Goal: Task Accomplishment & Management: Complete application form

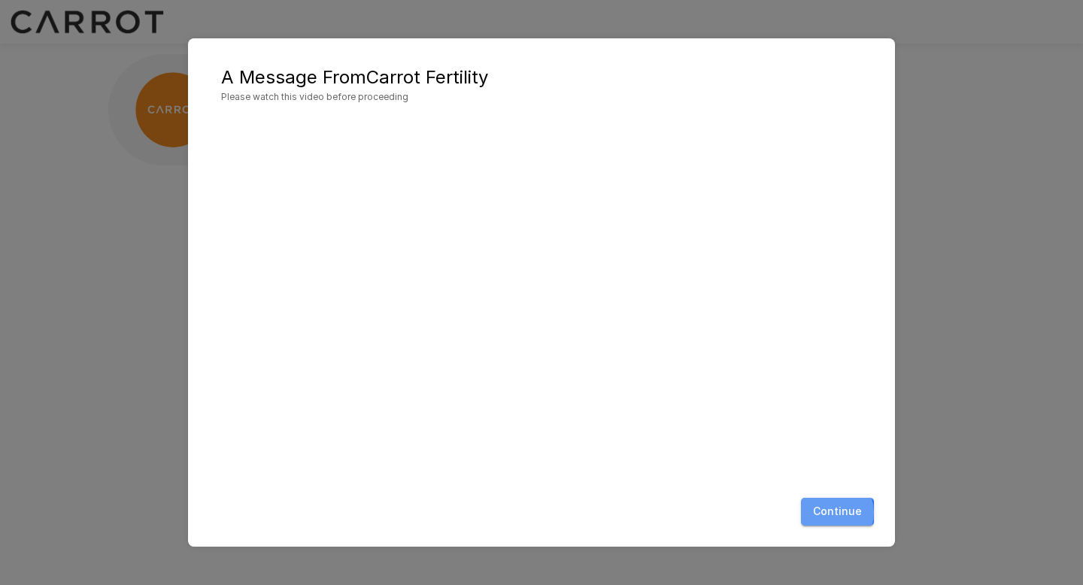
click at [832, 512] on button "Continue" at bounding box center [837, 512] width 73 height 28
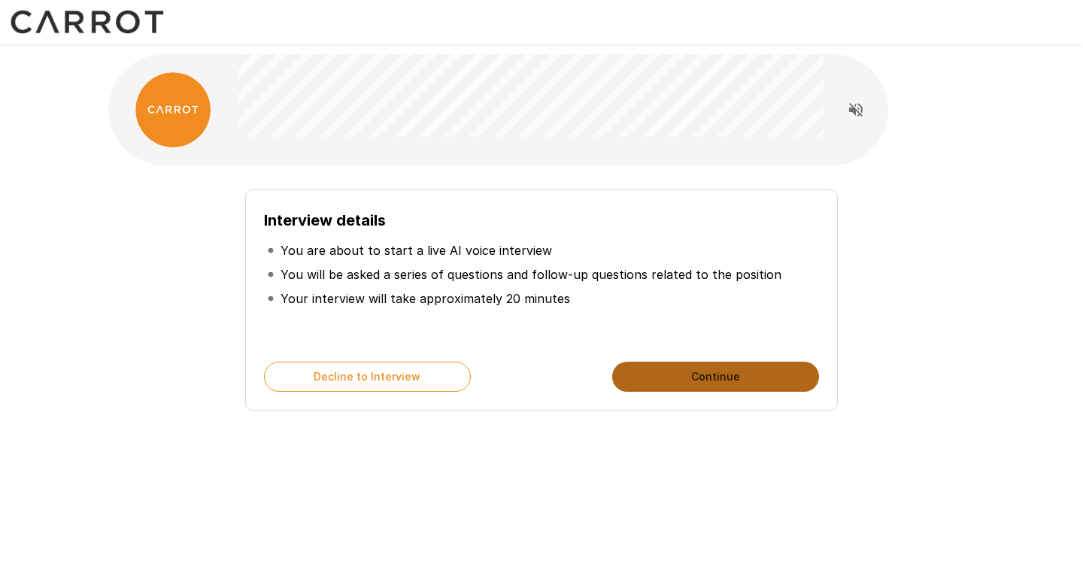
click at [669, 373] on button "Continue" at bounding box center [715, 377] width 207 height 30
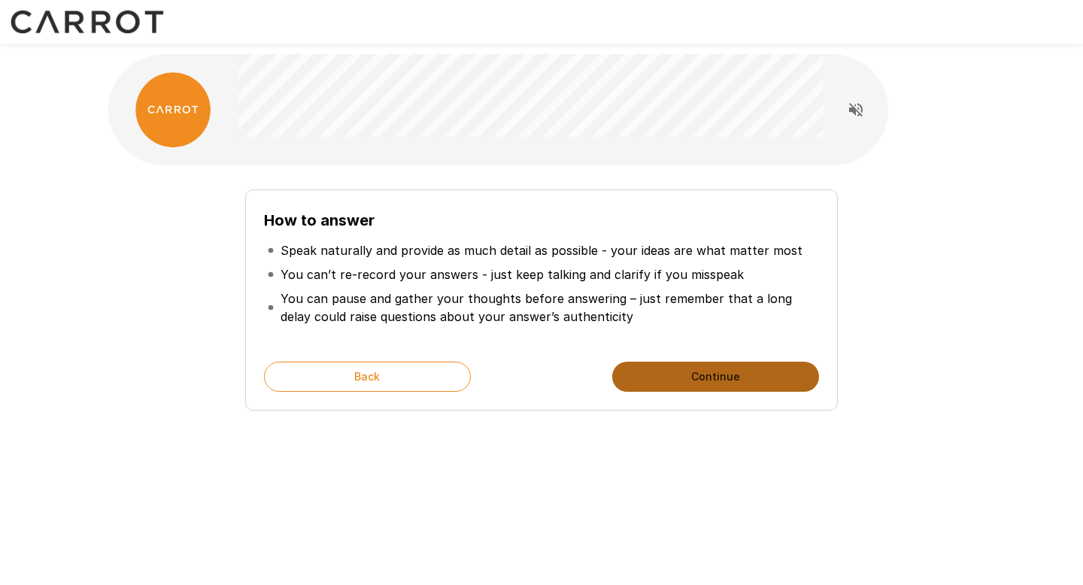
click at [650, 374] on button "Continue" at bounding box center [715, 377] width 207 height 30
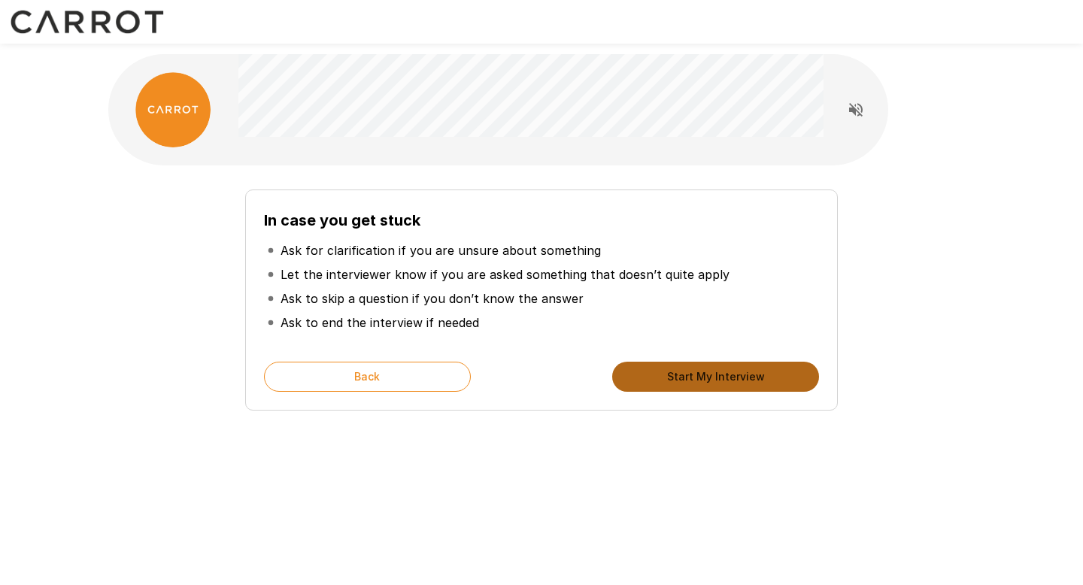
click at [652, 379] on button "Start My Interview" at bounding box center [715, 377] width 207 height 30
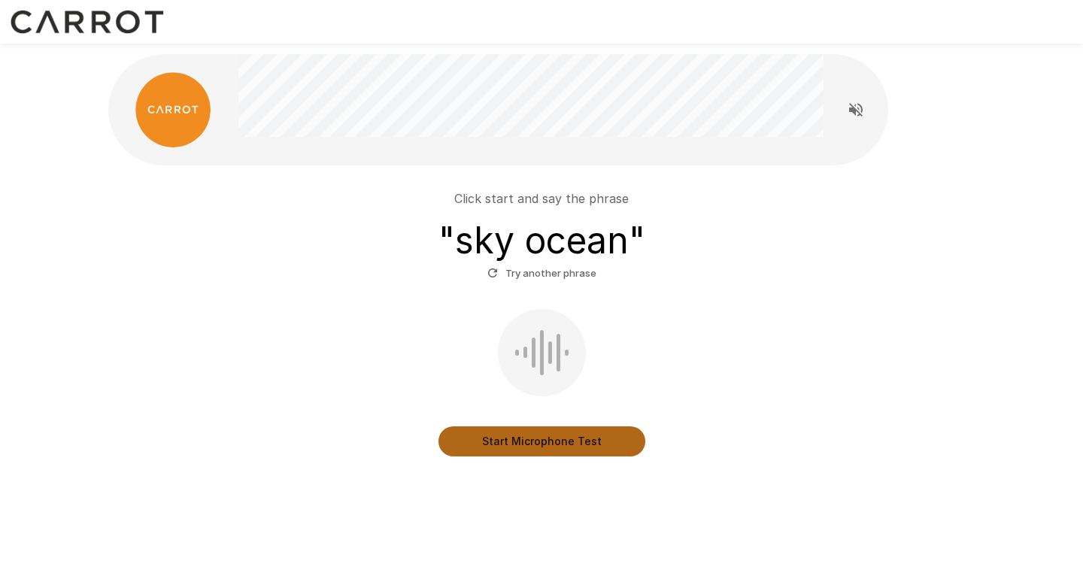
click at [581, 447] on button "Start Microphone Test" at bounding box center [541, 441] width 207 height 30
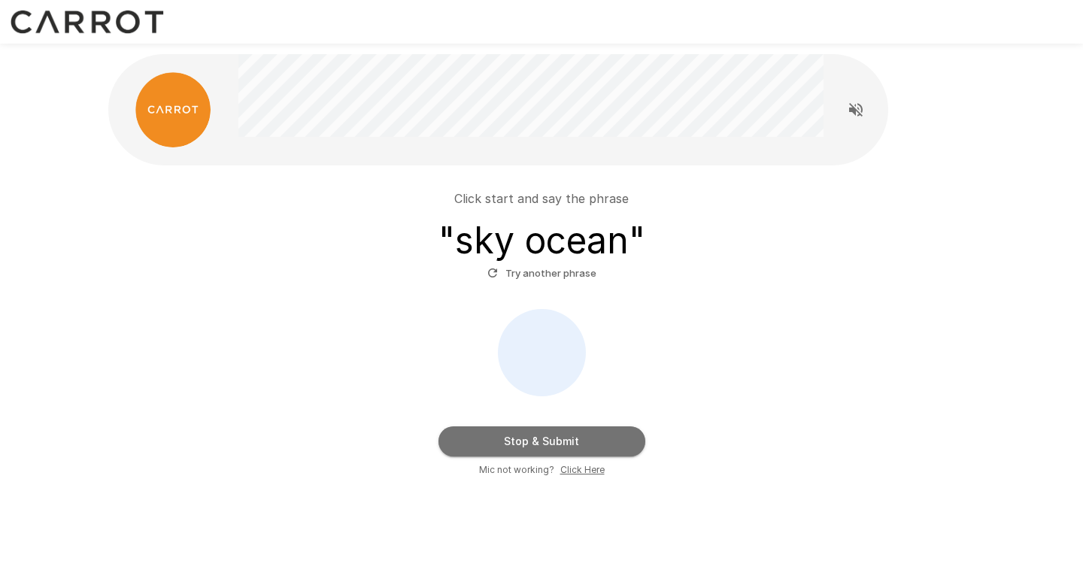
click at [581, 447] on button "Stop & Submit" at bounding box center [541, 441] width 207 height 30
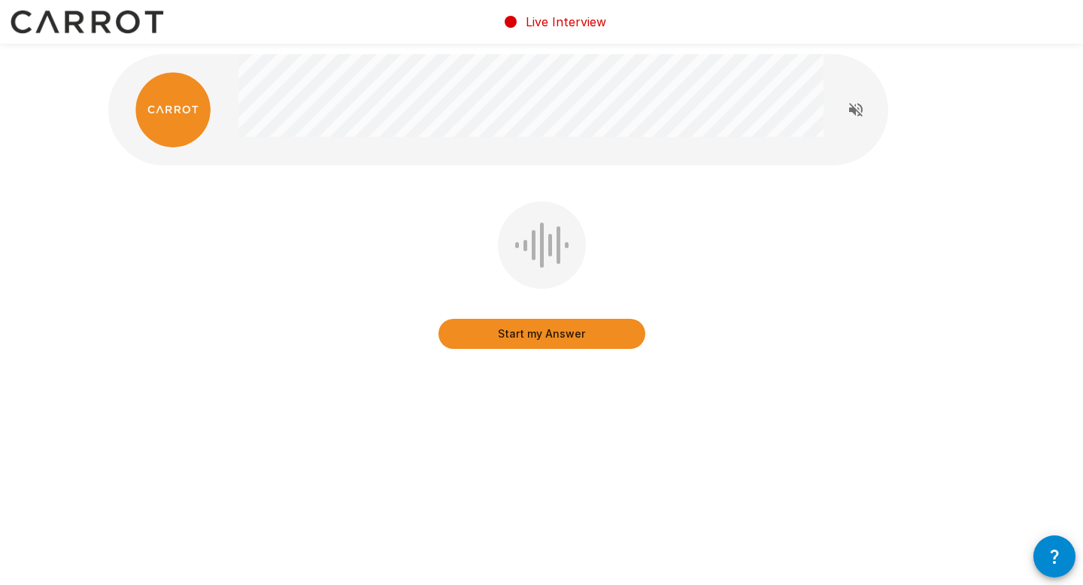
click at [562, 338] on button "Start my Answer" at bounding box center [541, 334] width 207 height 30
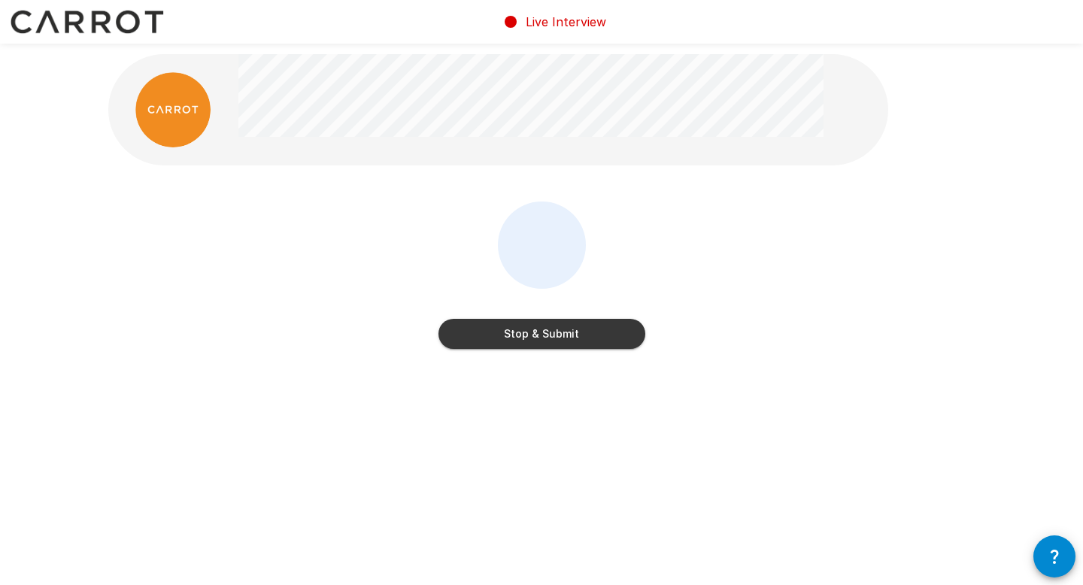
click at [562, 338] on button "Stop & Submit" at bounding box center [541, 334] width 207 height 30
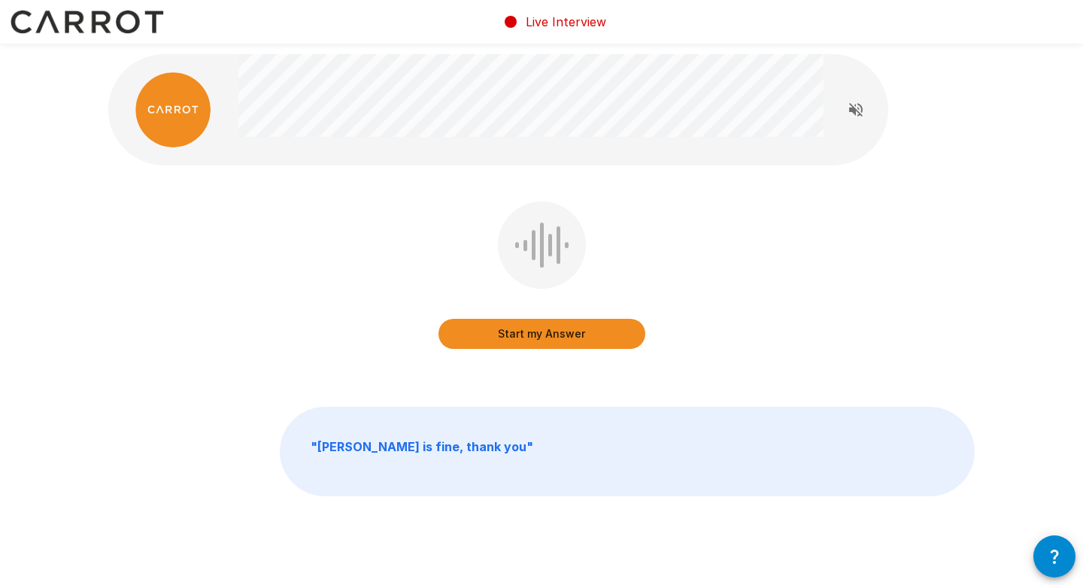
click at [553, 337] on button "Start my Answer" at bounding box center [541, 334] width 207 height 30
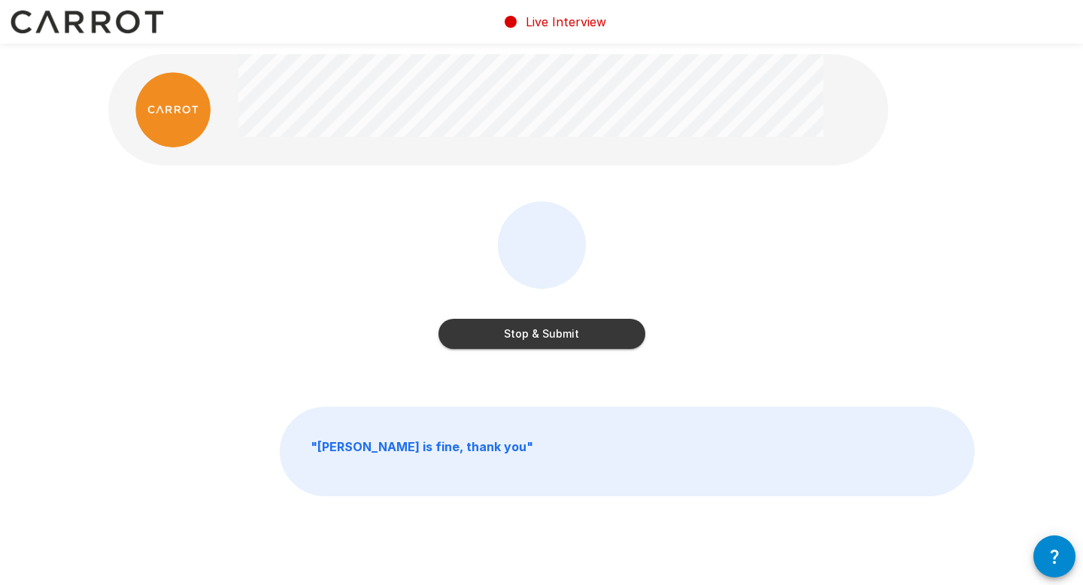
click at [553, 337] on button "Stop & Submit" at bounding box center [541, 334] width 207 height 30
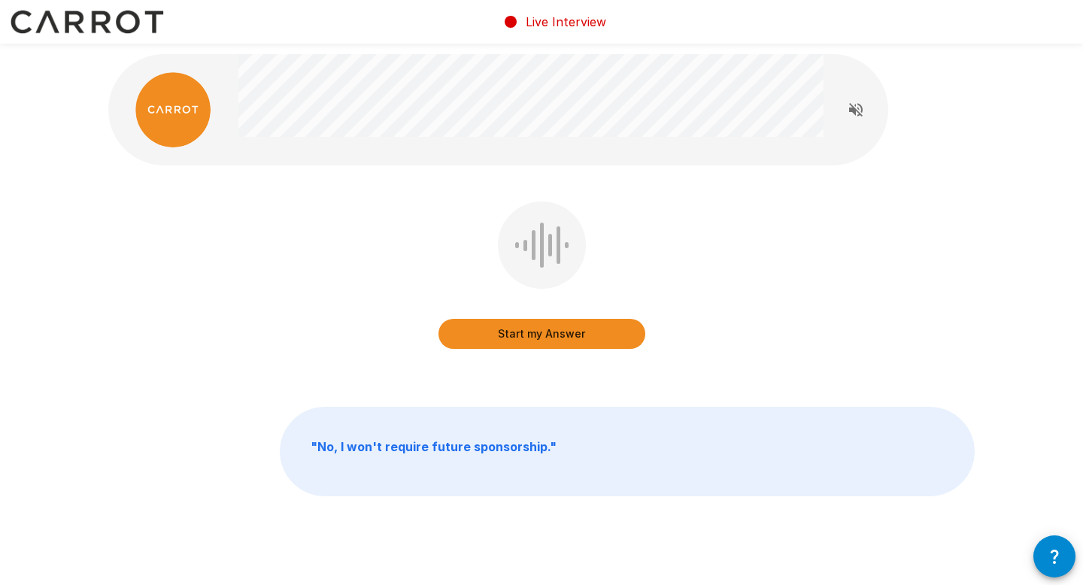
click at [541, 337] on button "Start my Answer" at bounding box center [541, 334] width 207 height 30
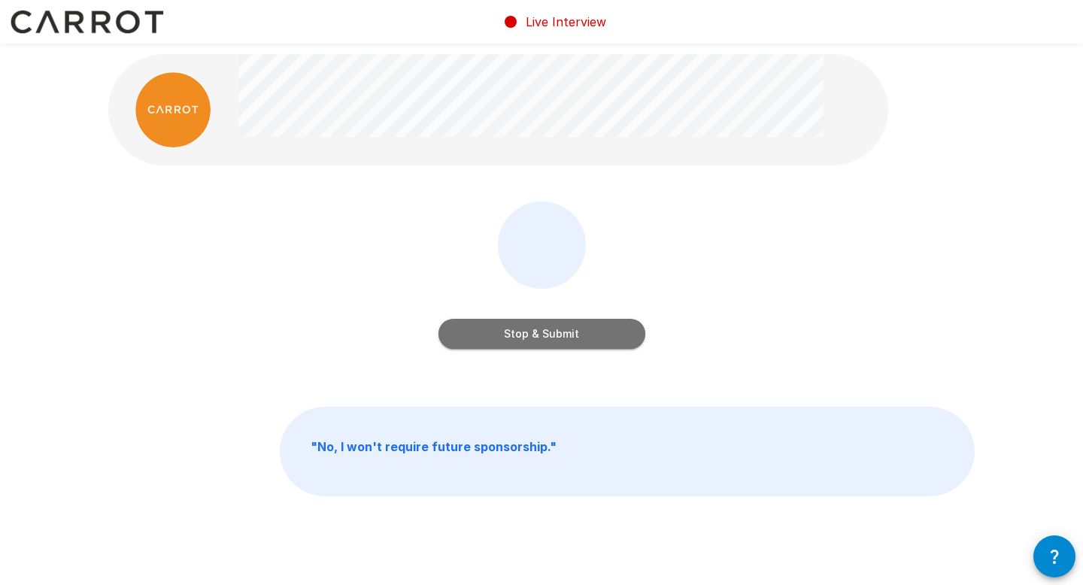
click at [541, 337] on button "Stop & Submit" at bounding box center [541, 334] width 207 height 30
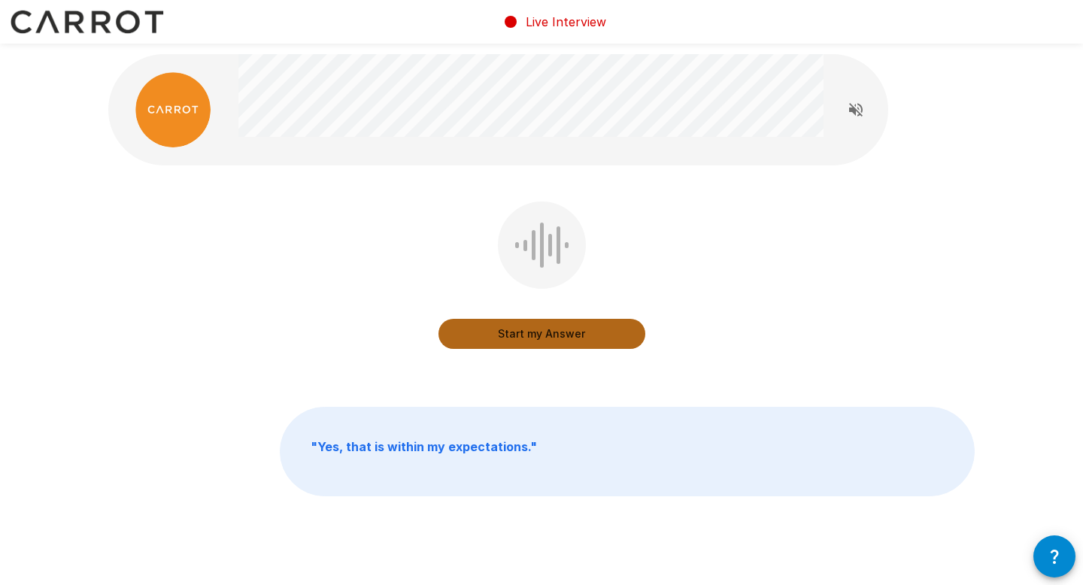
click at [533, 337] on button "Start my Answer" at bounding box center [541, 334] width 207 height 30
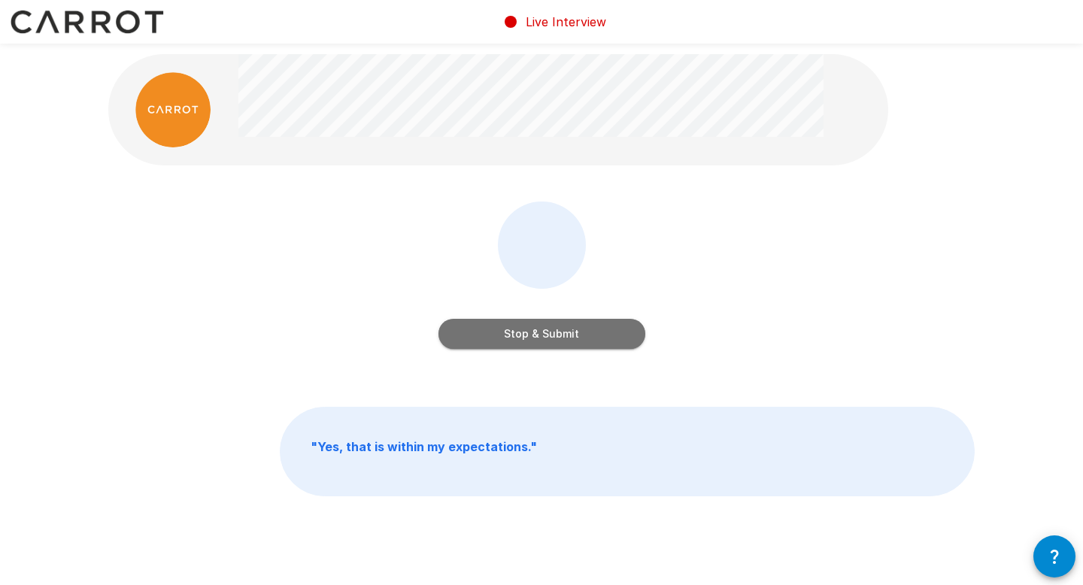
click at [533, 337] on button "Stop & Submit" at bounding box center [541, 334] width 207 height 30
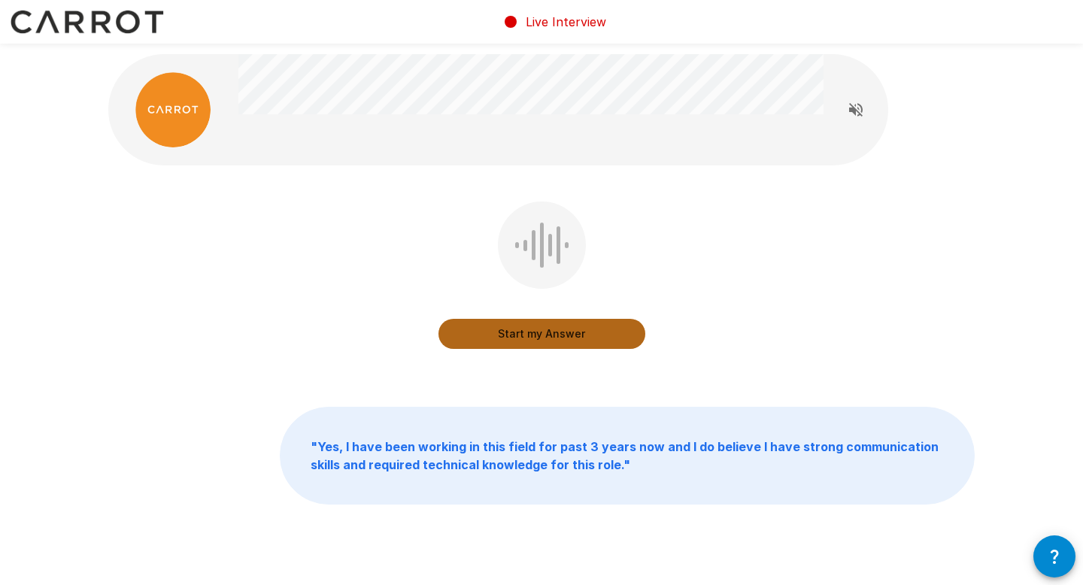
click at [532, 333] on button "Start my Answer" at bounding box center [541, 334] width 207 height 30
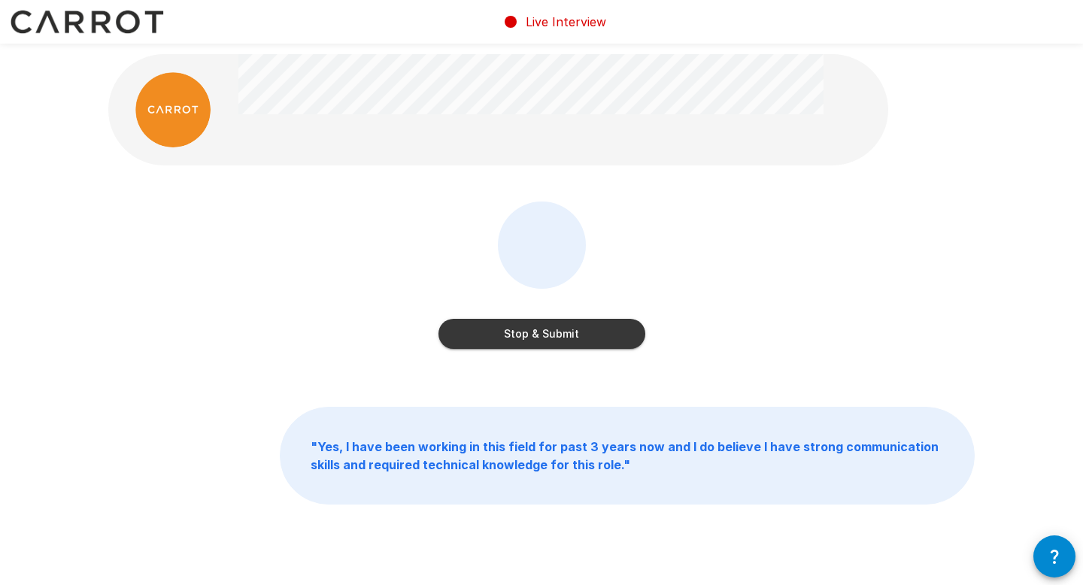
click at [532, 333] on button "Stop & Submit" at bounding box center [541, 334] width 207 height 30
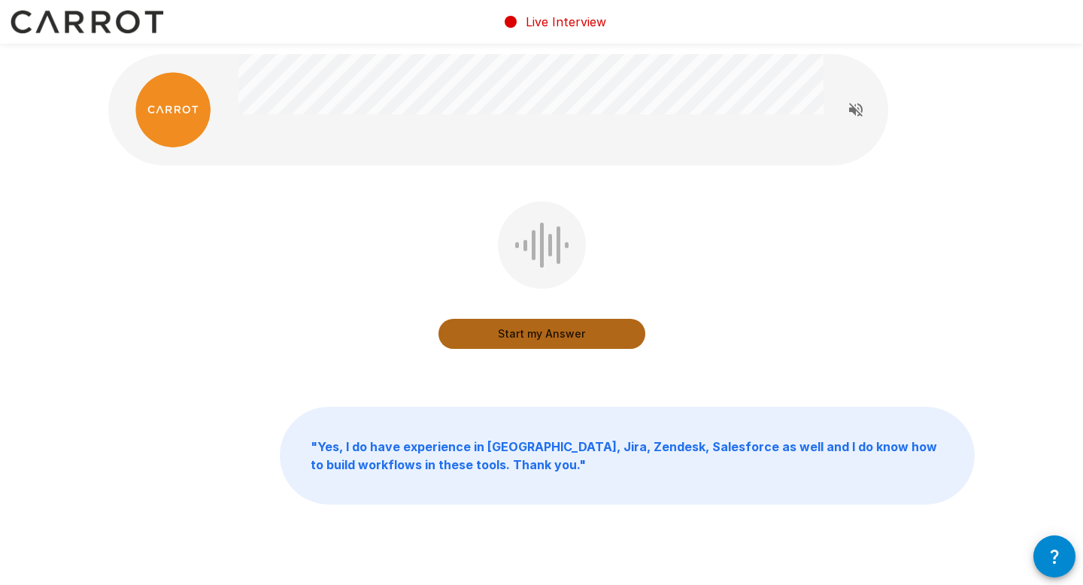
click at [529, 332] on button "Start my Answer" at bounding box center [541, 334] width 207 height 30
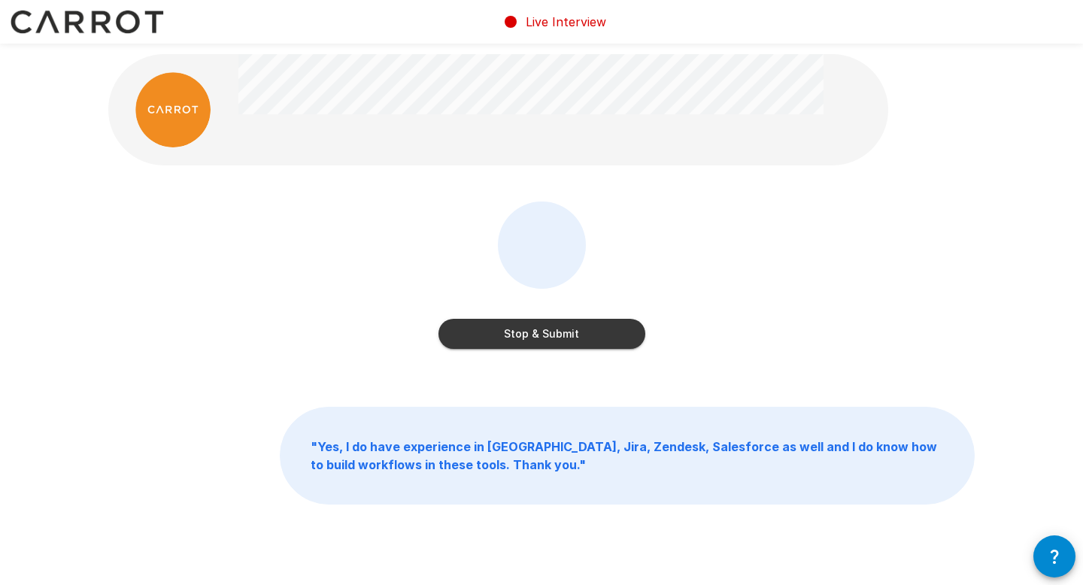
click at [529, 332] on button "Stop & Submit" at bounding box center [541, 334] width 207 height 30
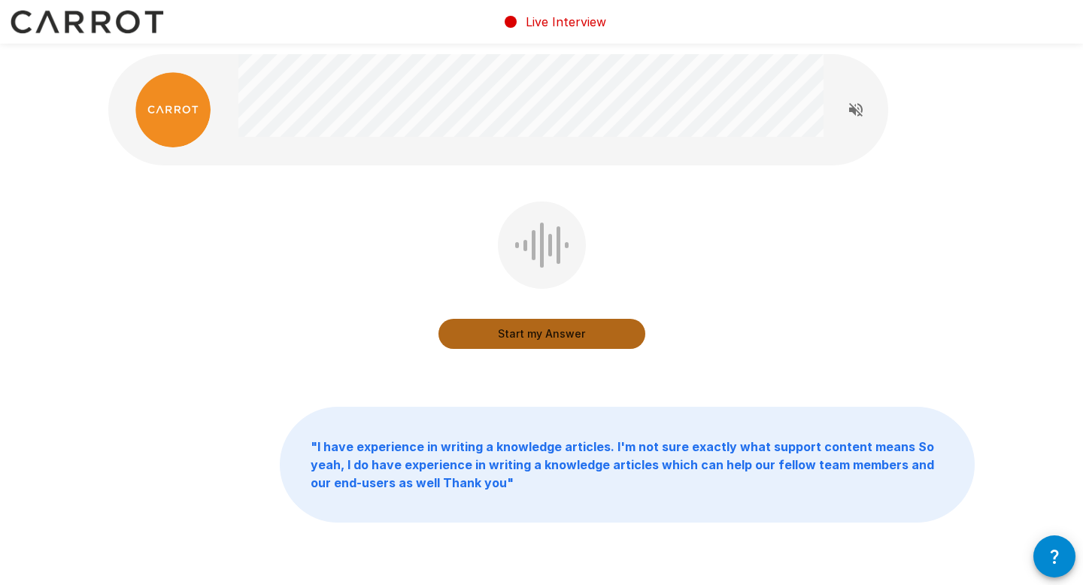
click at [526, 339] on button "Start my Answer" at bounding box center [541, 334] width 207 height 30
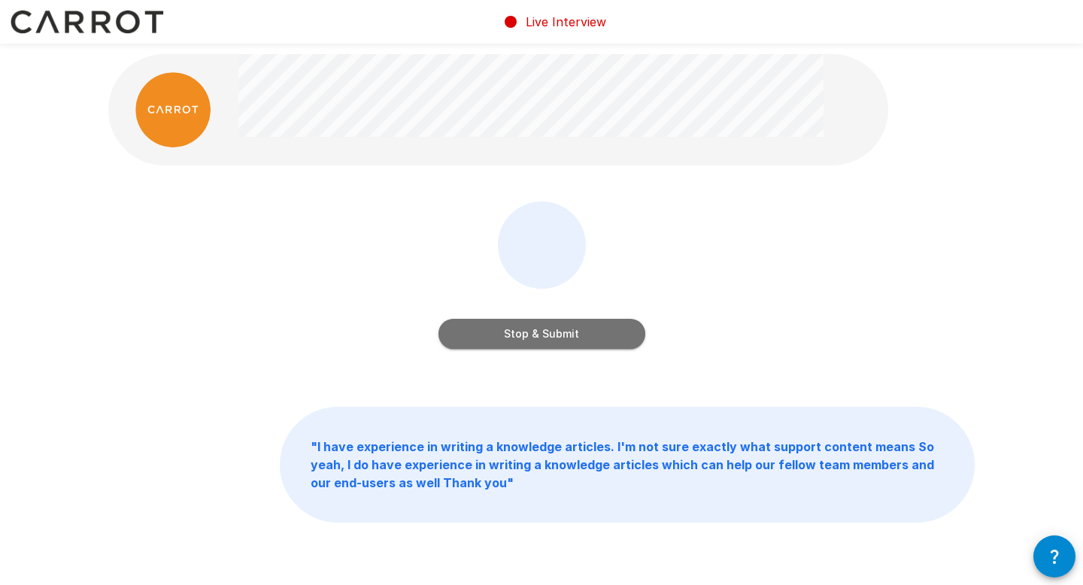
click at [526, 339] on button "Stop & Submit" at bounding box center [541, 334] width 207 height 30
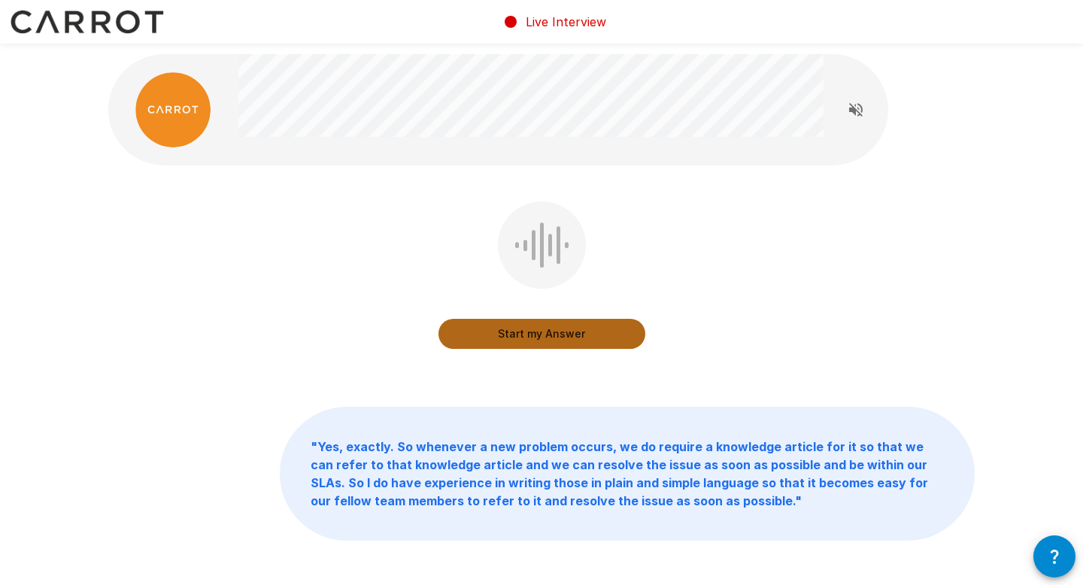
click at [529, 335] on button "Start my Answer" at bounding box center [541, 334] width 207 height 30
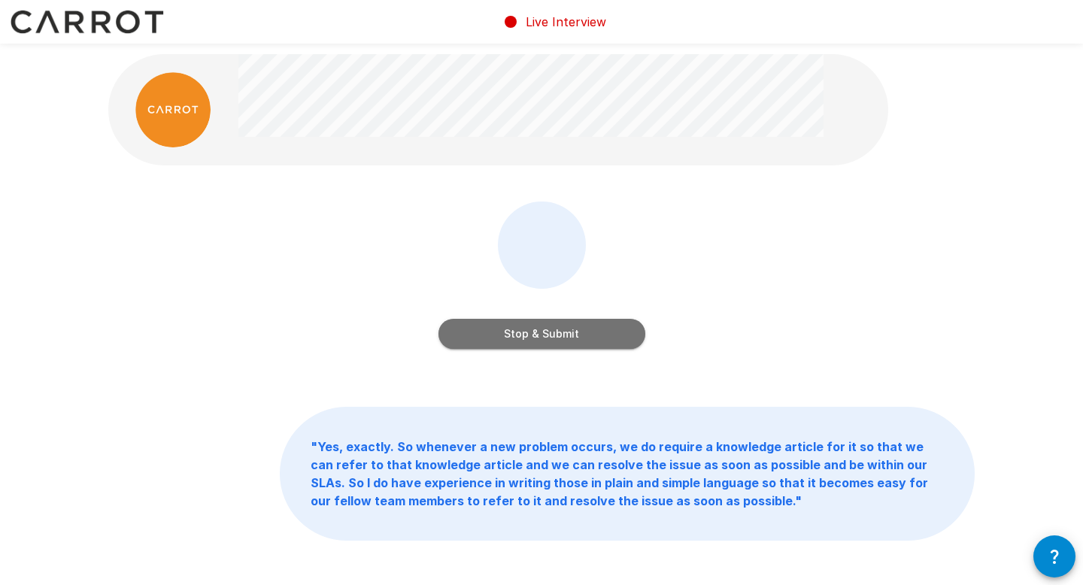
click at [529, 335] on button "Stop & Submit" at bounding box center [541, 334] width 207 height 30
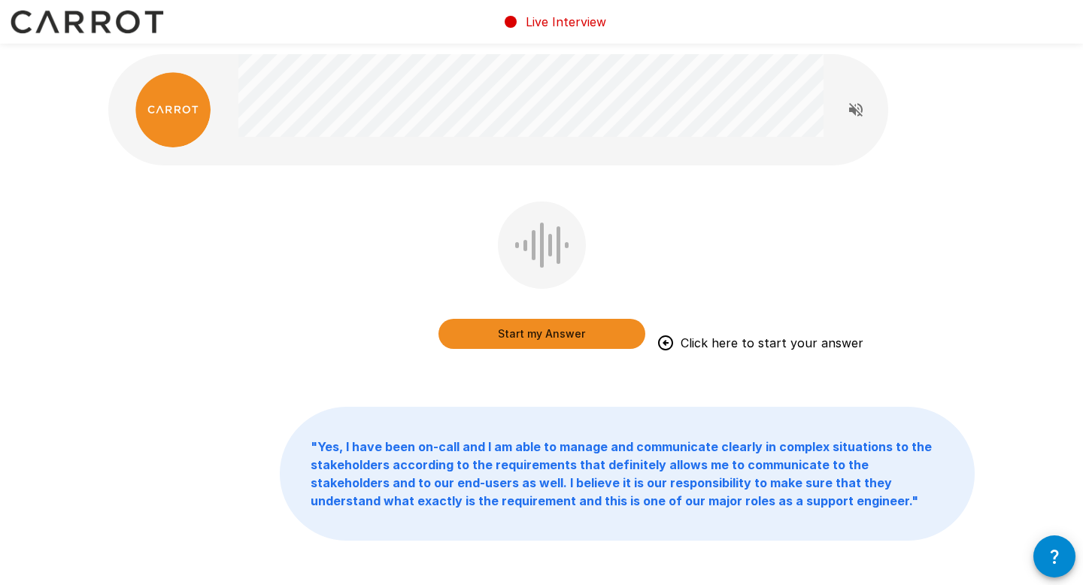
click at [528, 333] on button "Start my Answer" at bounding box center [541, 334] width 207 height 30
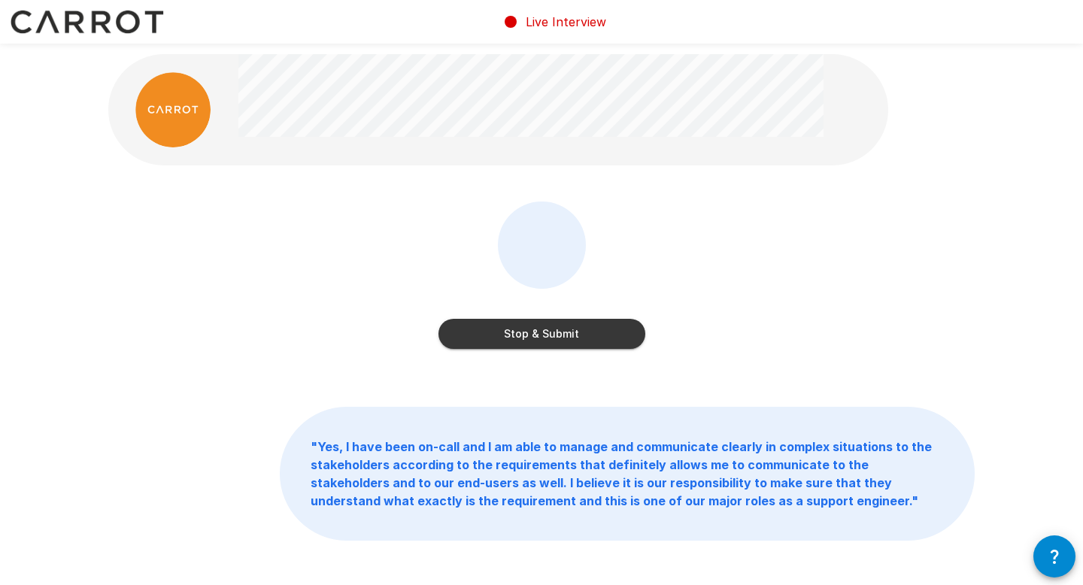
click at [528, 333] on button "Stop & Submit" at bounding box center [541, 334] width 207 height 30
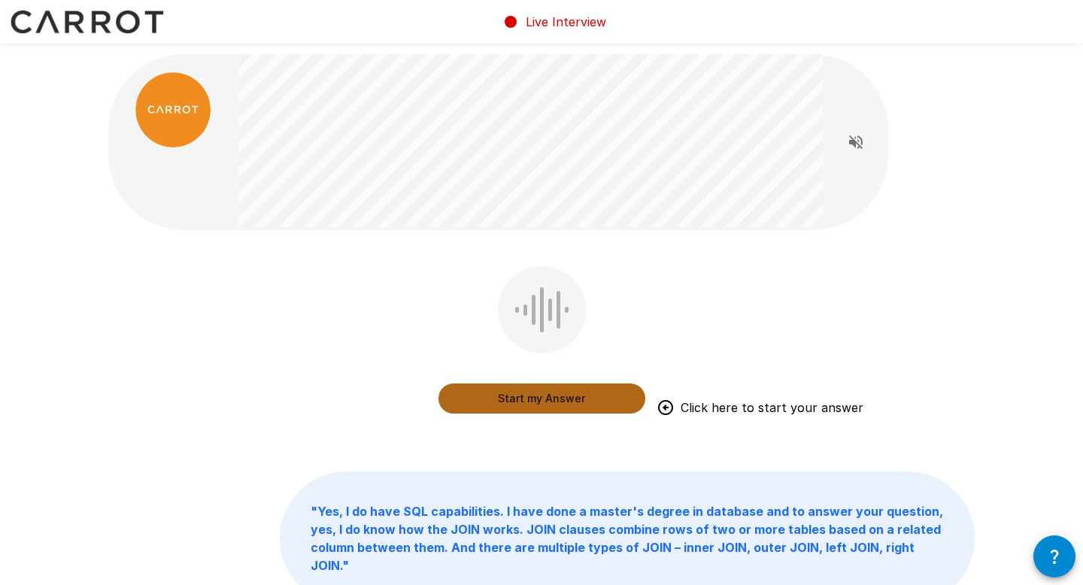
click at [544, 405] on button "Start my Answer" at bounding box center [541, 398] width 207 height 30
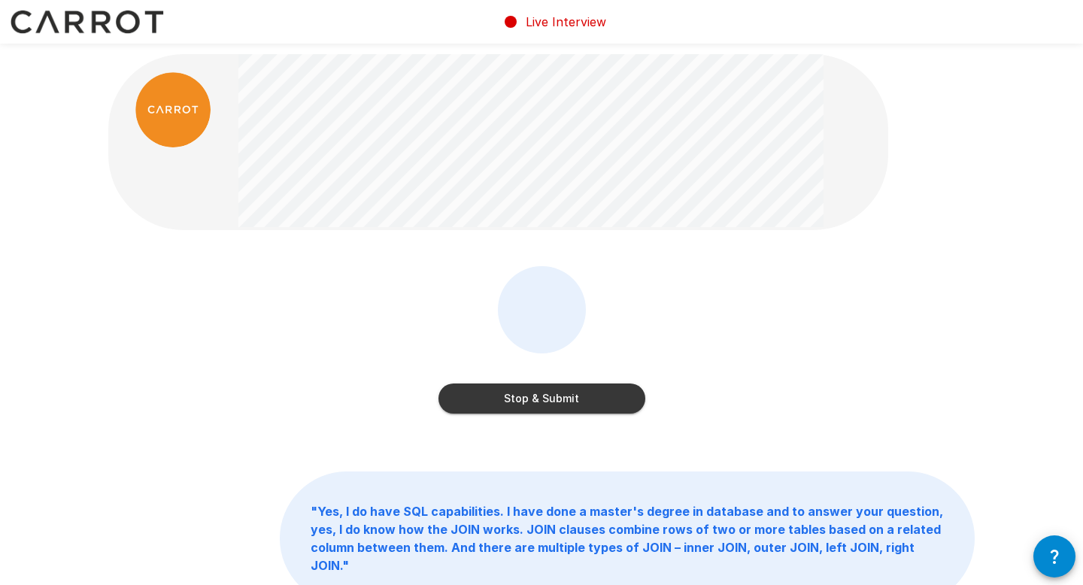
click at [544, 405] on button "Stop & Submit" at bounding box center [541, 398] width 207 height 30
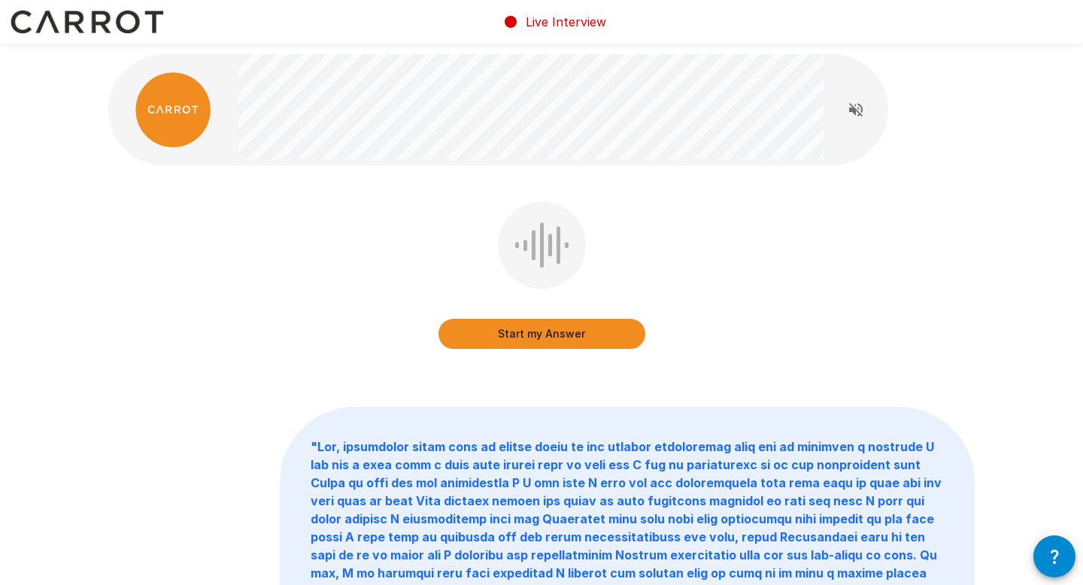
click at [545, 335] on button "Start my Answer" at bounding box center [541, 334] width 207 height 30
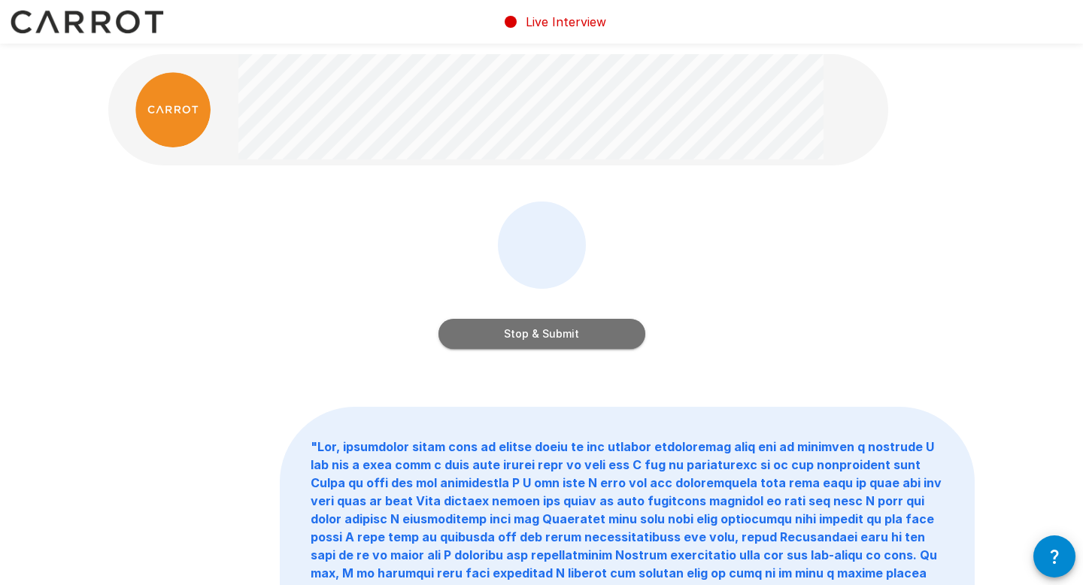
click at [545, 335] on button "Stop & Submit" at bounding box center [541, 334] width 207 height 30
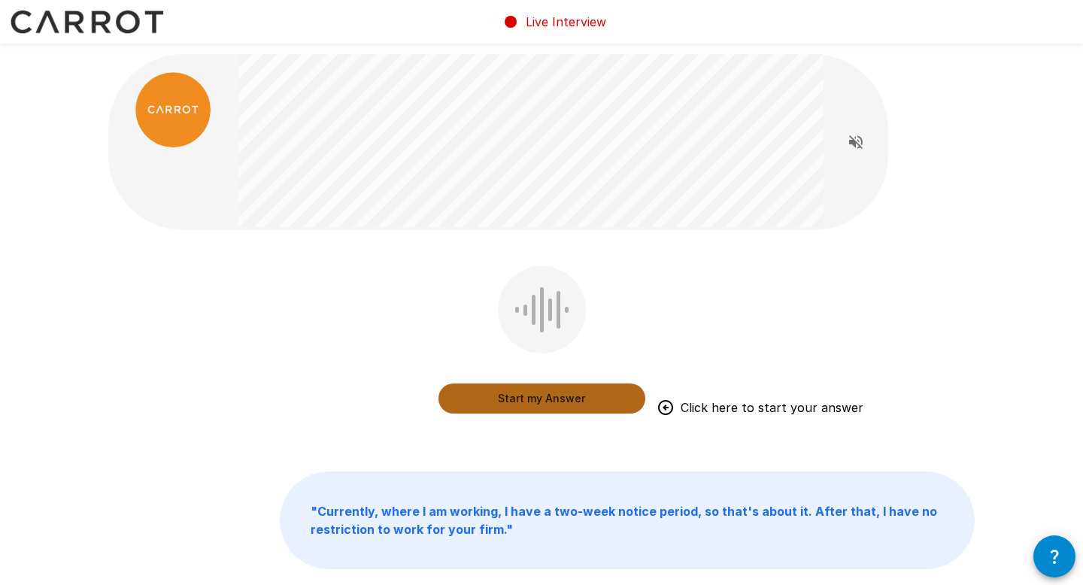
click at [540, 398] on button "Start my Answer" at bounding box center [541, 398] width 207 height 30
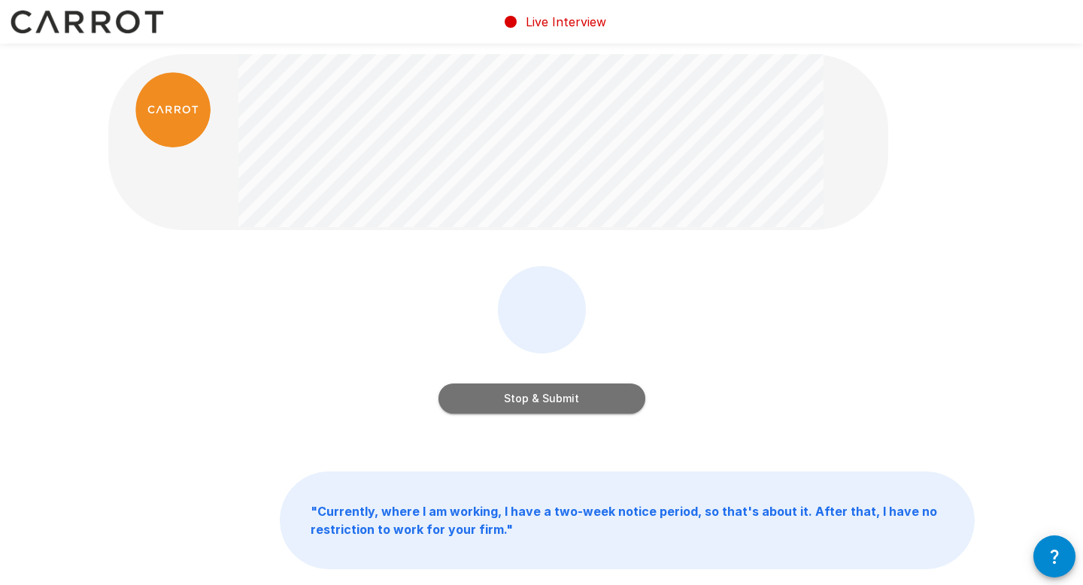
click at [540, 398] on button "Stop & Submit" at bounding box center [541, 398] width 207 height 30
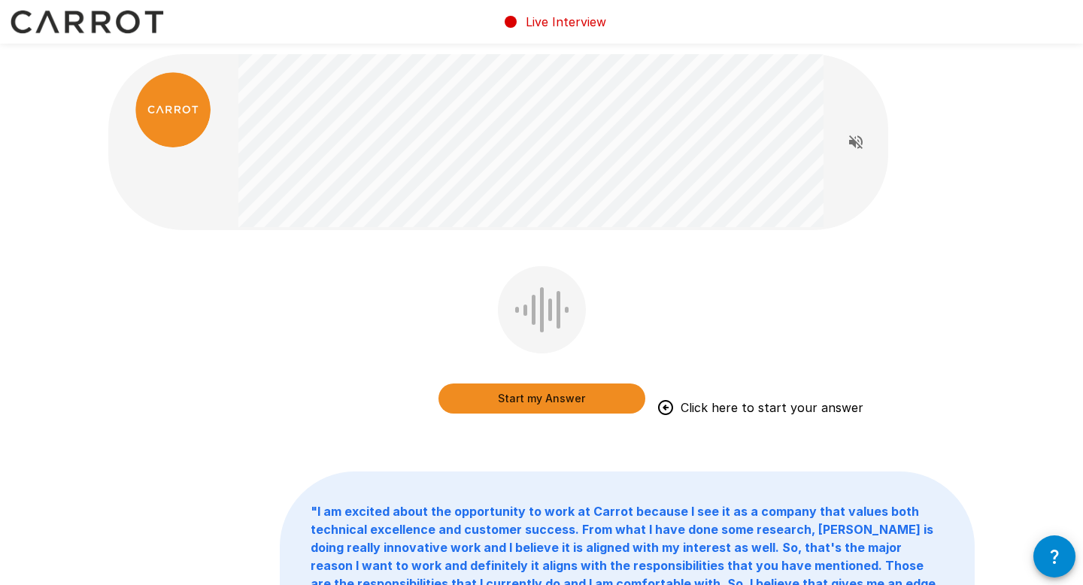
click at [545, 402] on button "Start my Answer" at bounding box center [541, 398] width 207 height 30
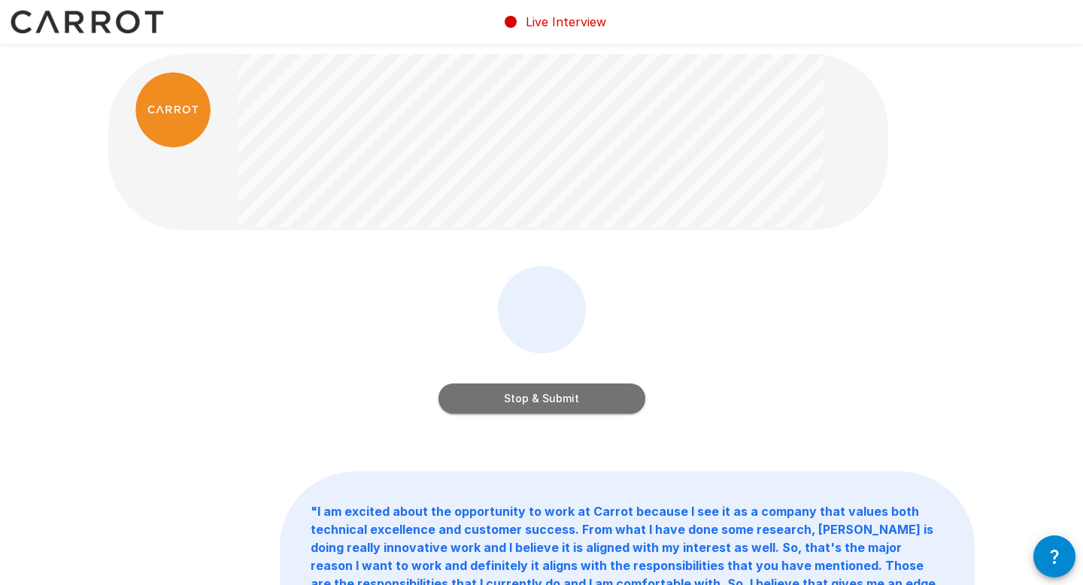
click at [562, 397] on button "Stop & Submit" at bounding box center [541, 398] width 207 height 30
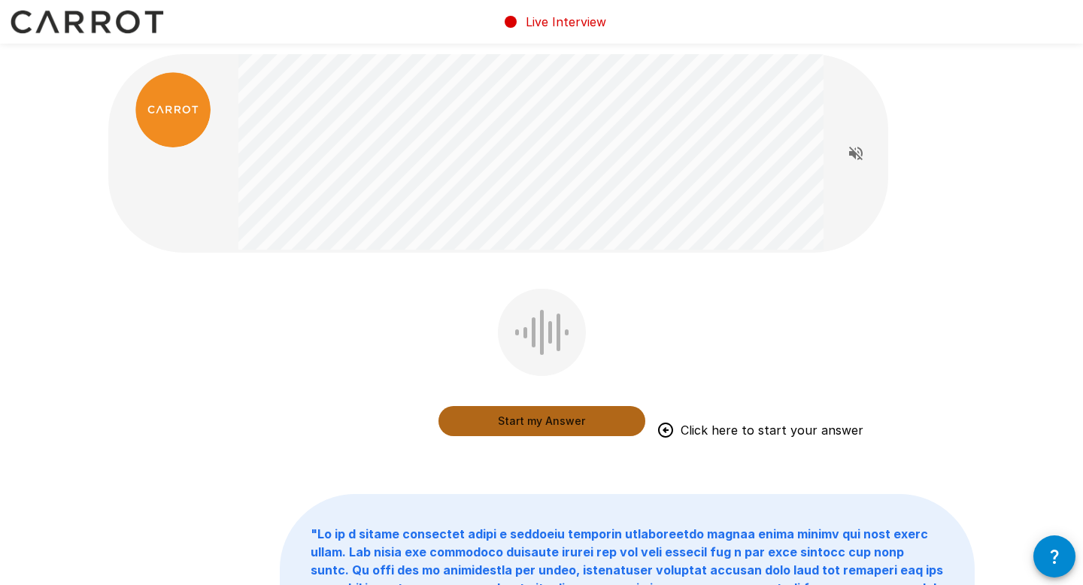
click at [545, 422] on button "Start my Answer" at bounding box center [541, 421] width 207 height 30
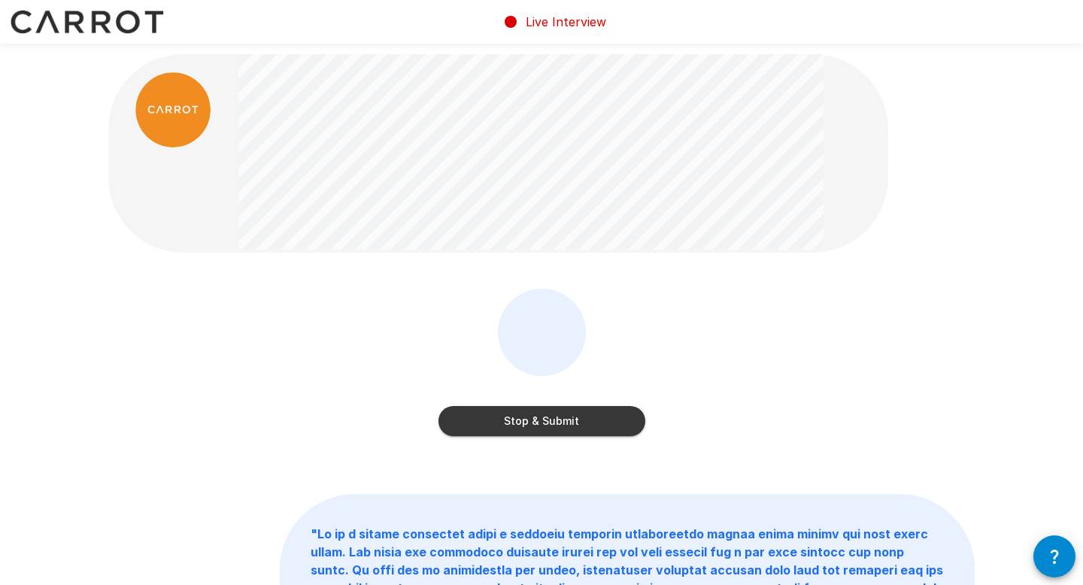
click at [544, 424] on button "Stop & Submit" at bounding box center [541, 421] width 207 height 30
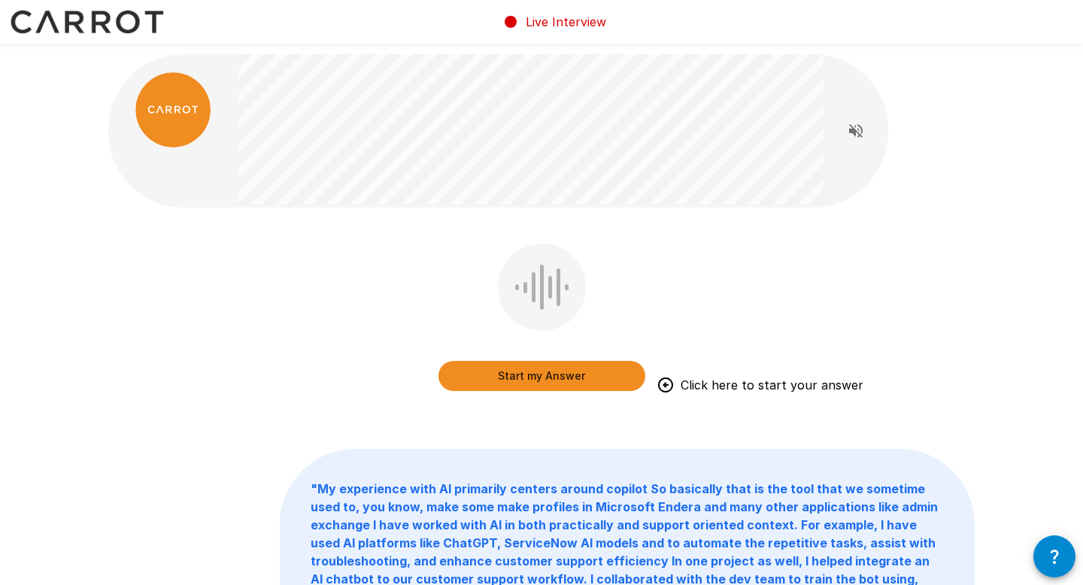
click at [547, 375] on button "Start my Answer" at bounding box center [541, 376] width 207 height 30
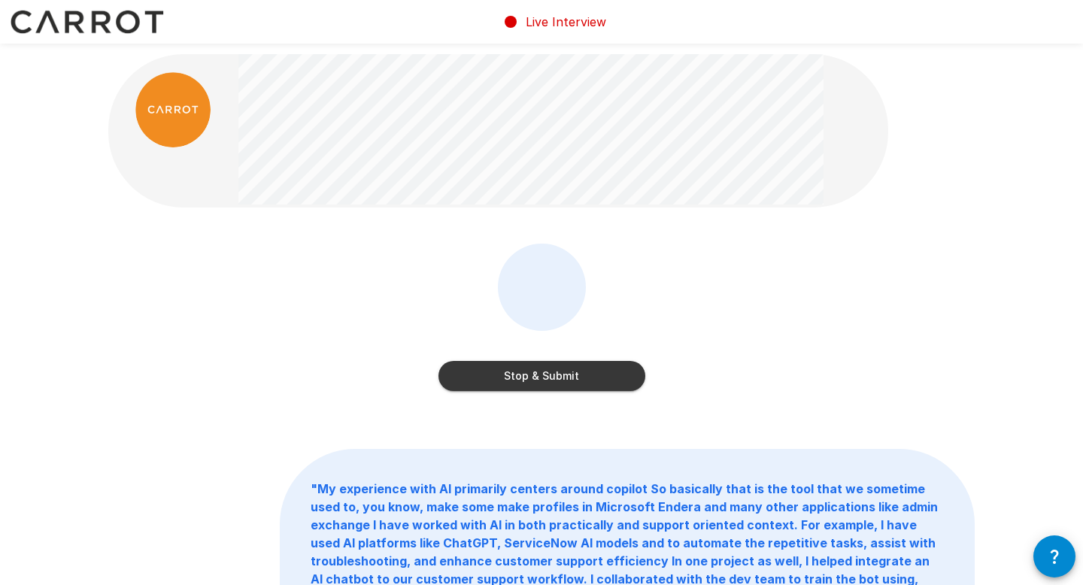
click at [547, 375] on button "Stop & Submit" at bounding box center [541, 376] width 207 height 30
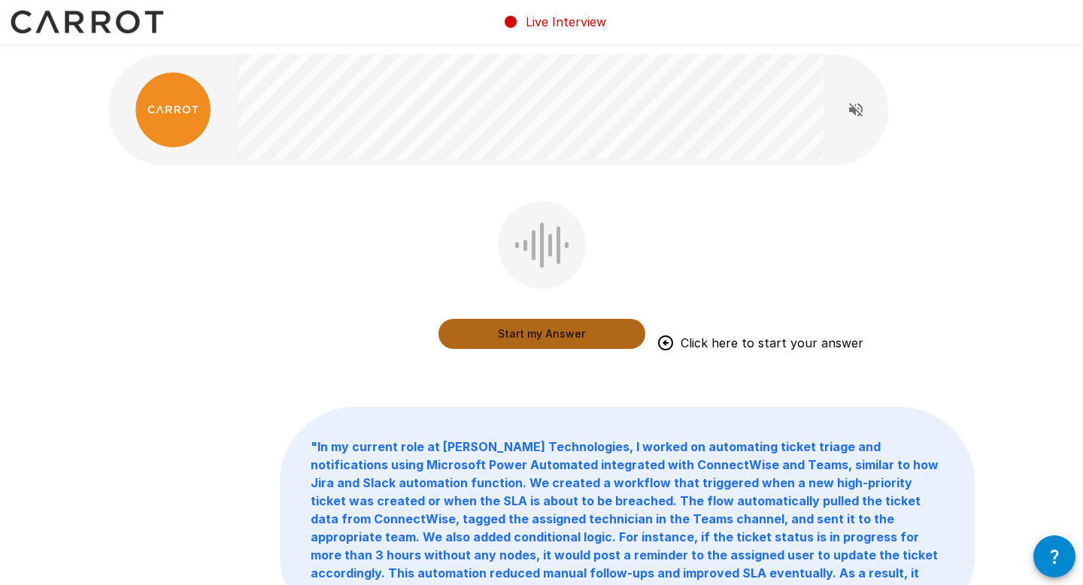
click at [535, 333] on button "Start my Answer" at bounding box center [541, 334] width 207 height 30
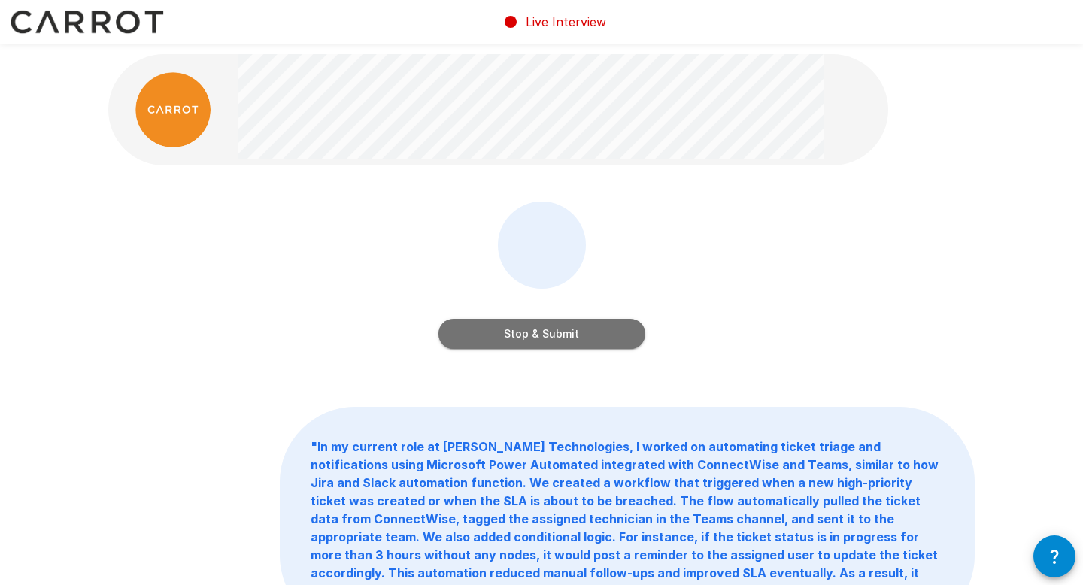
click at [535, 333] on button "Stop & Submit" at bounding box center [541, 334] width 207 height 30
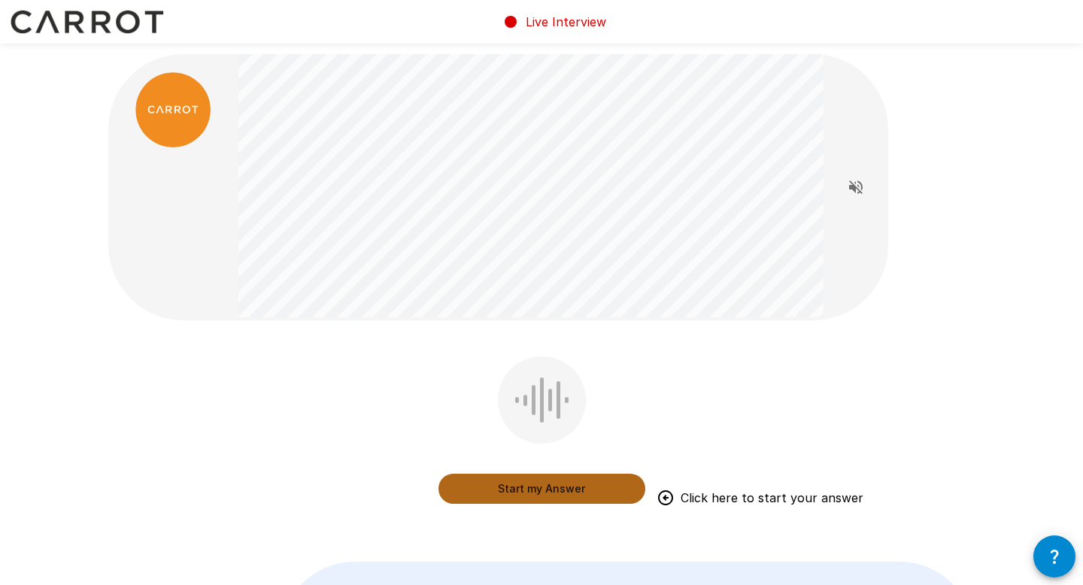
click at [526, 488] on button "Start my Answer" at bounding box center [541, 489] width 207 height 30
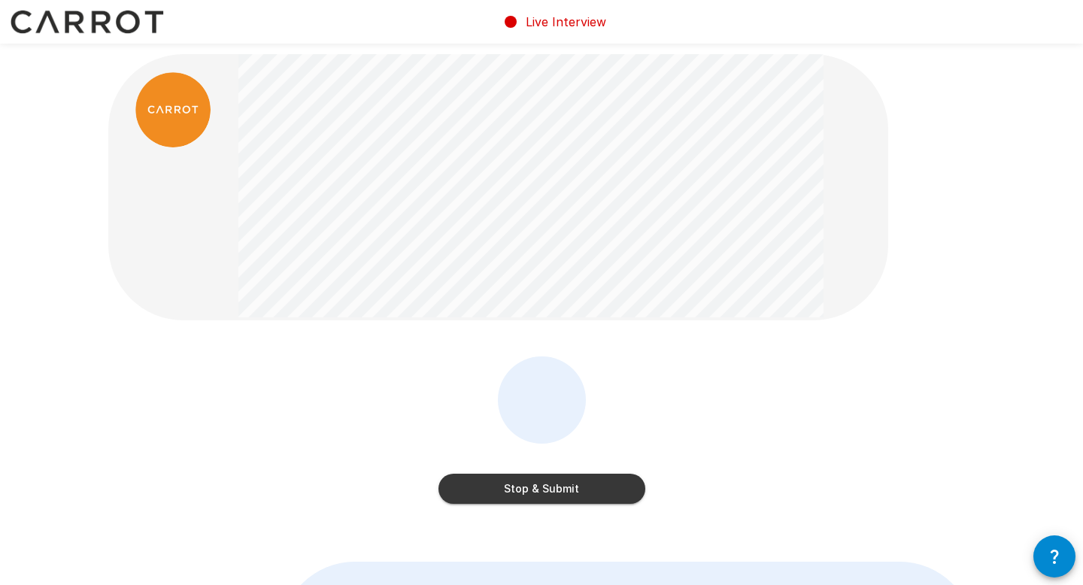
click at [526, 488] on button "Stop & Submit" at bounding box center [541, 489] width 207 height 30
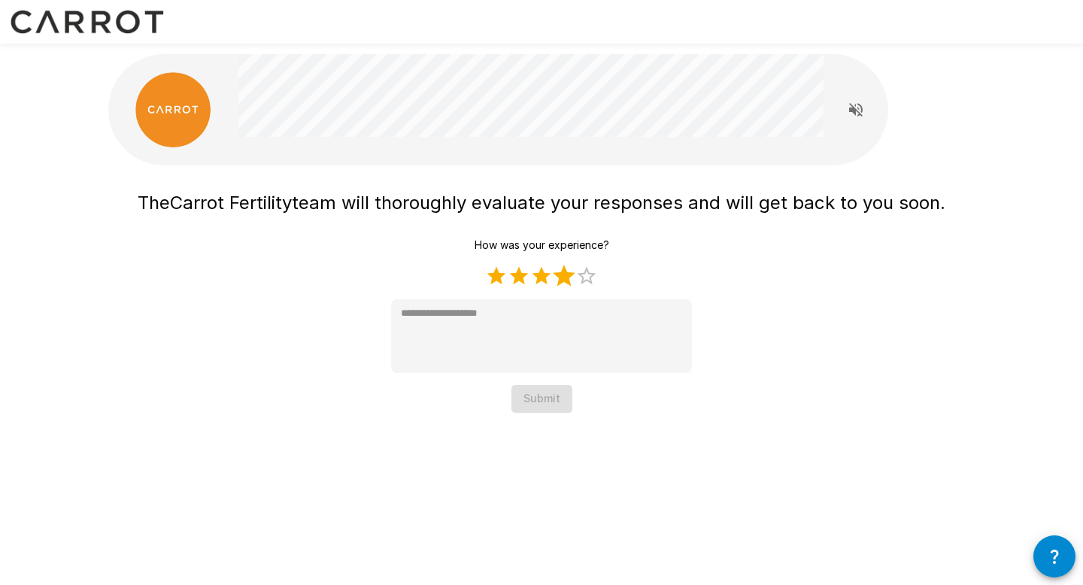
click at [558, 271] on label "4 Stars" at bounding box center [564, 276] width 23 height 23
type textarea "*"
click at [527, 399] on button "Submit" at bounding box center [541, 399] width 61 height 28
